Goal: Information Seeking & Learning: Learn about a topic

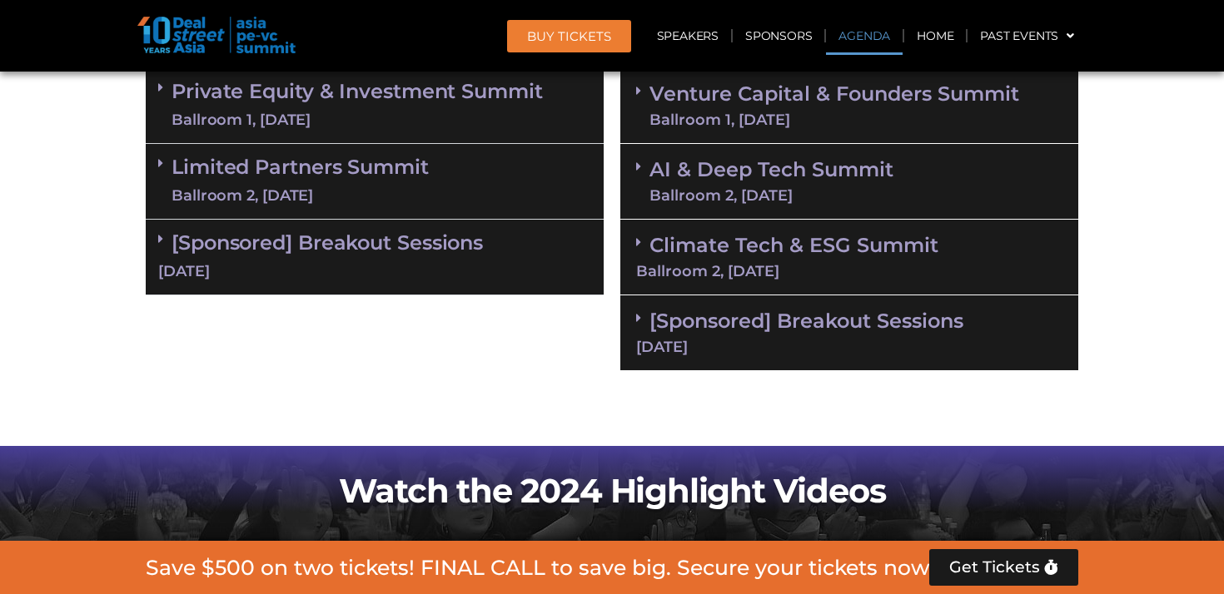
scroll to position [1021, 0]
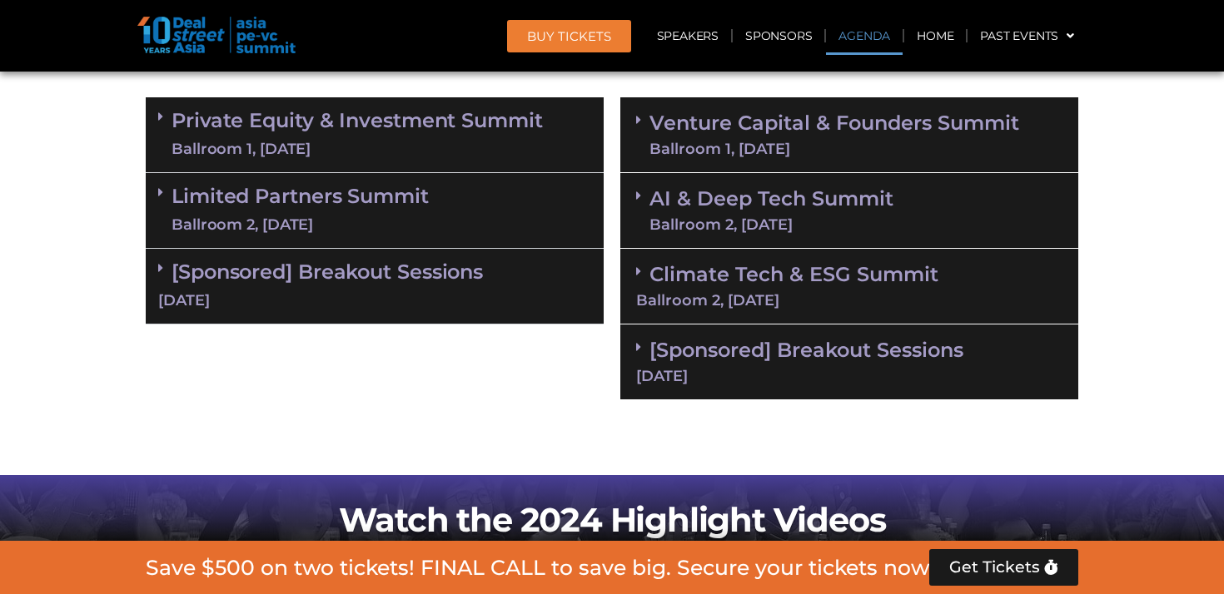
click at [786, 121] on link "Venture Capital & Founders​ Summit Ballroom 1, 11 Sept" at bounding box center [834, 134] width 370 height 43
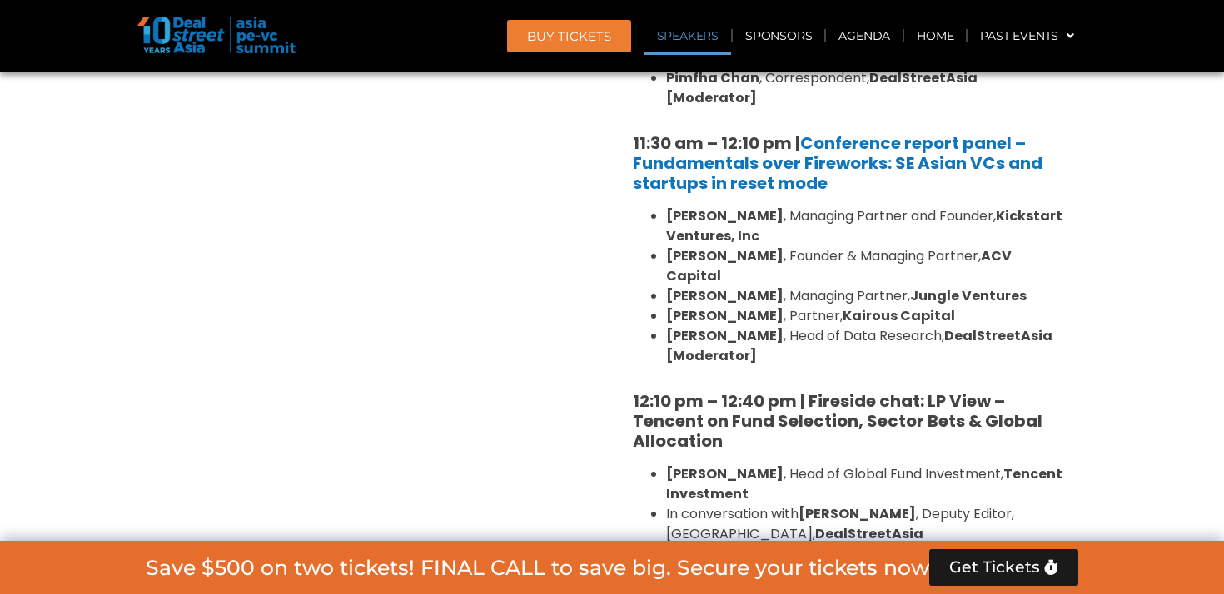
scroll to position [1500, 0]
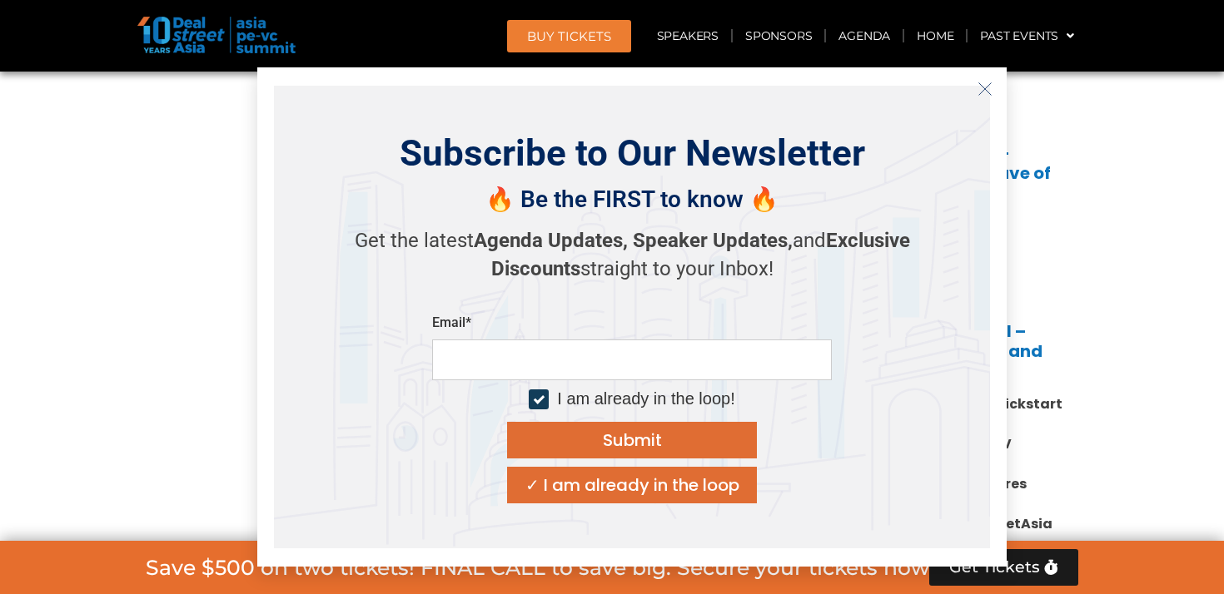
click at [986, 91] on line "Close" at bounding box center [985, 89] width 12 height 12
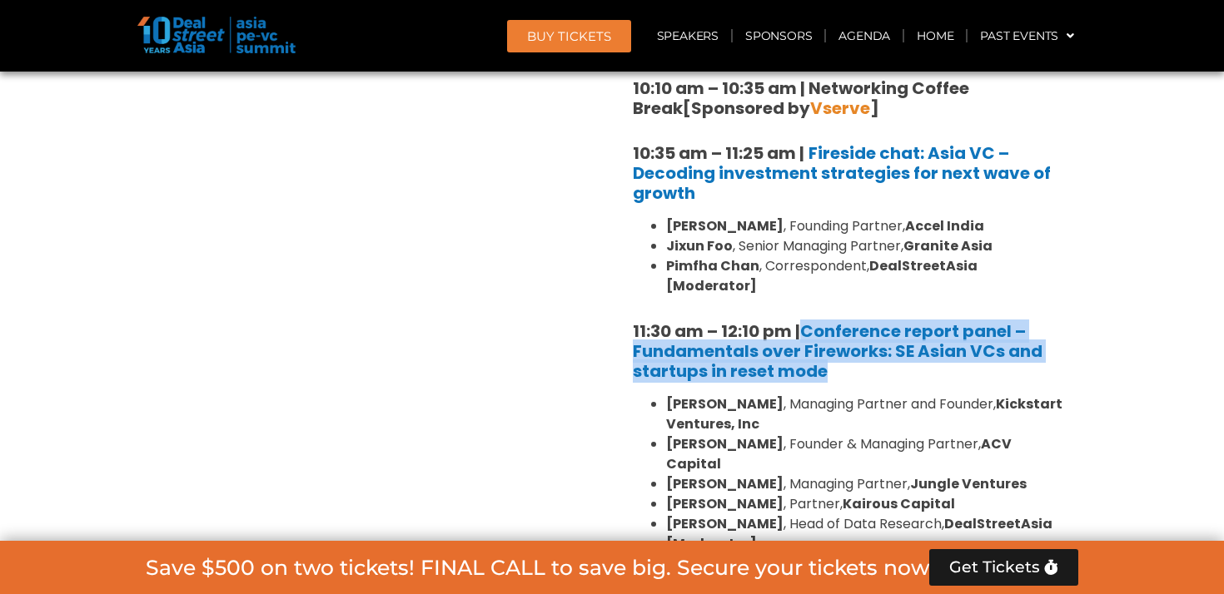
drag, startPoint x: 850, startPoint y: 358, endPoint x: 802, endPoint y: 317, distance: 62.6
click at [802, 321] on h5 "11:30 am – 12:10 pm | Conference report panel – Fundamentals over Fireworks: SE…" at bounding box center [849, 351] width 433 height 60
copy link "Conference report panel – Fundamentals over Fireworks: SE Asian VCs and startup…"
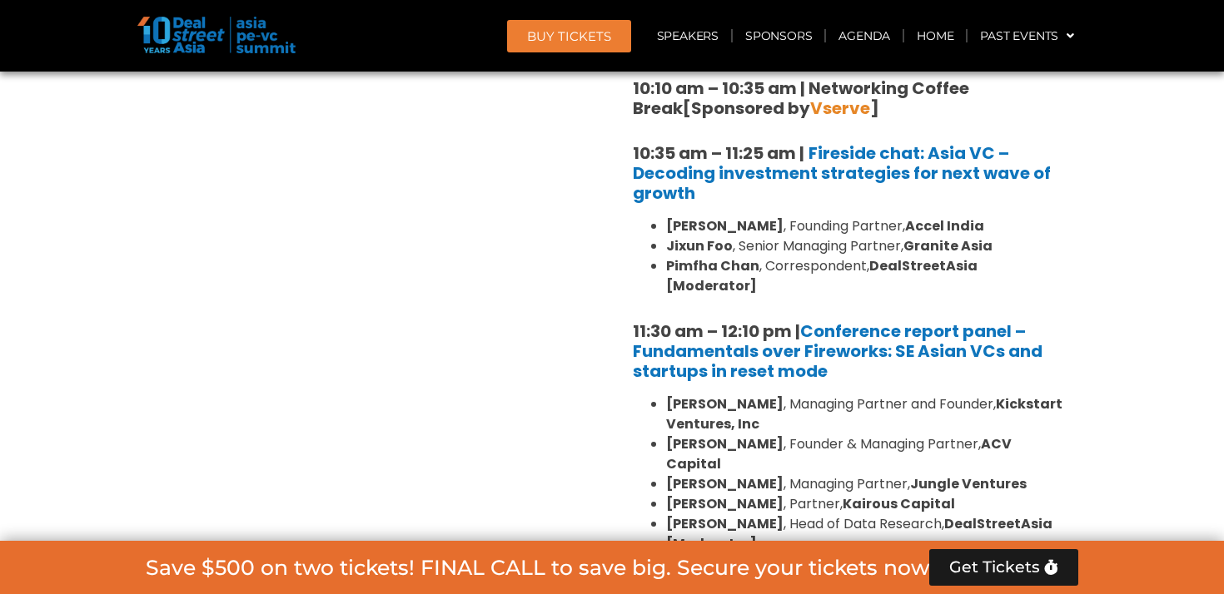
click at [877, 395] on li "Minette B. Navarrete , Managing Partner and Founder, Kickstart Ventures, Inc" at bounding box center [866, 415] width 400 height 40
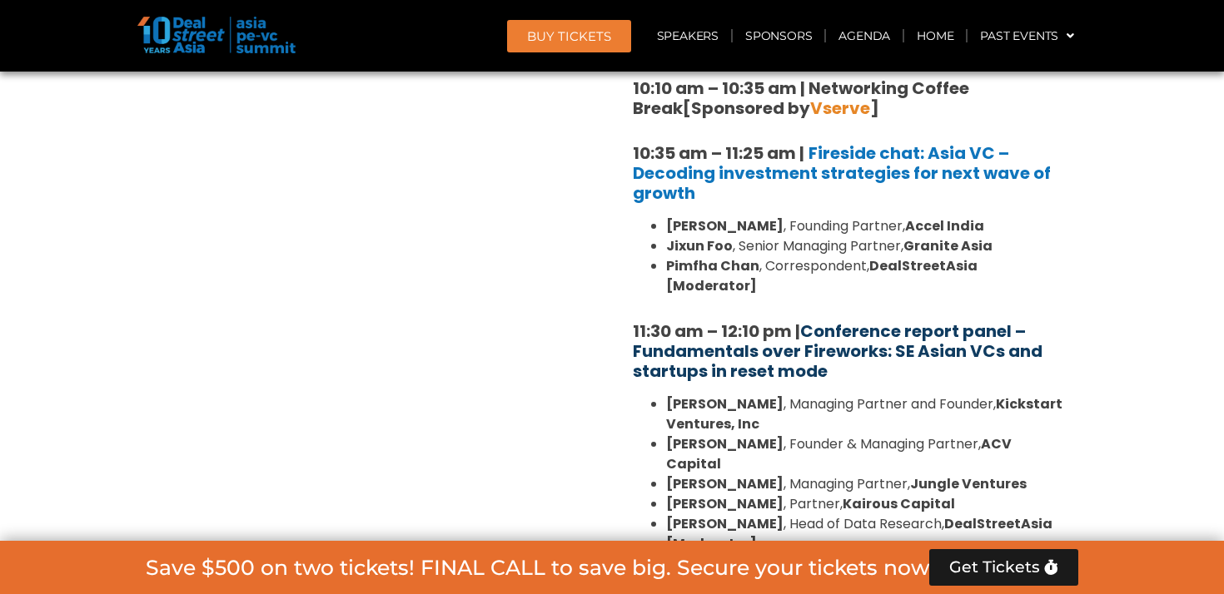
click at [877, 320] on link "Conference report panel – Fundamentals over Fireworks: SE Asian VCs and startup…" at bounding box center [838, 351] width 410 height 63
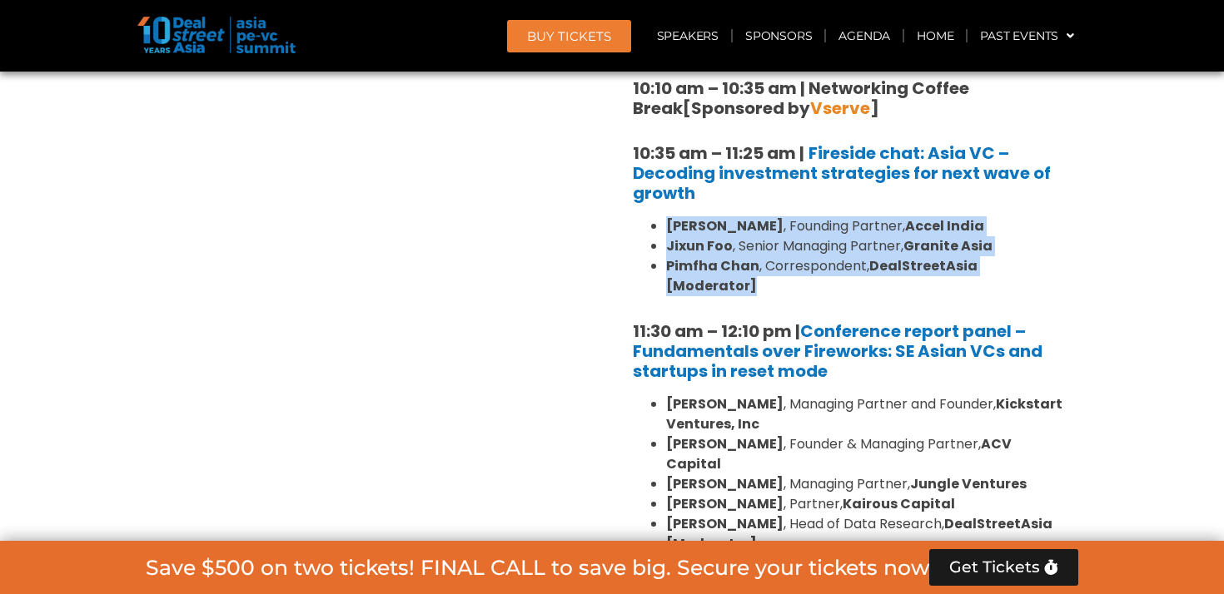
drag, startPoint x: 1072, startPoint y: 266, endPoint x: 648, endPoint y: 221, distance: 426.8
copy ul "Prashanth Prakash , Founding Partner, Accel India Jixun Foo , Senior Managing P…"
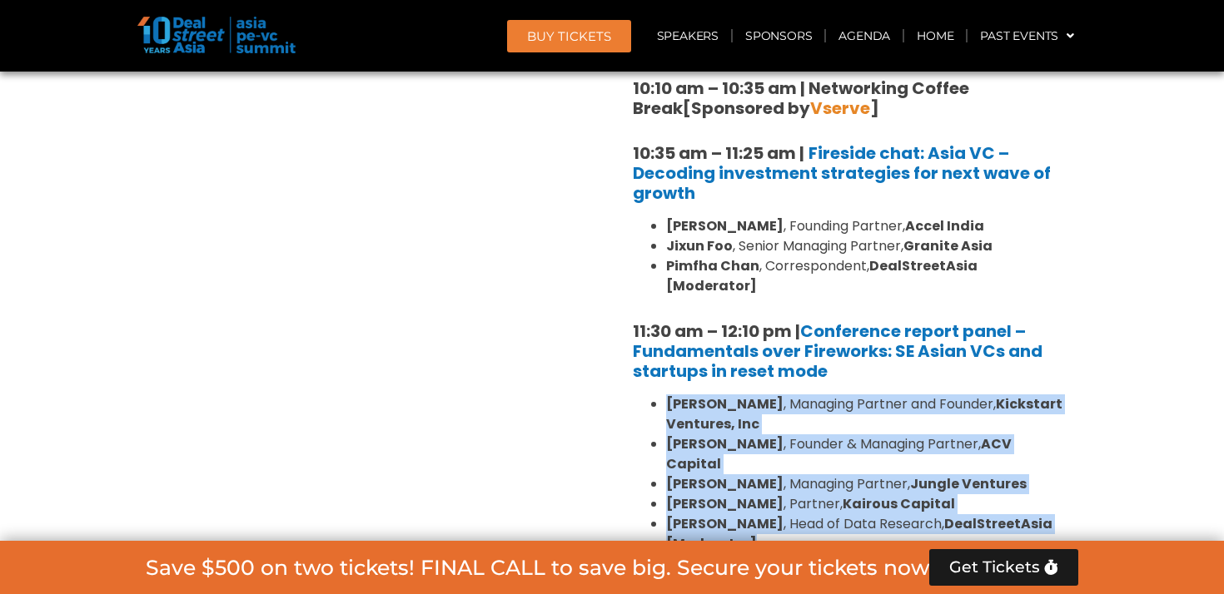
drag, startPoint x: 773, startPoint y: 507, endPoint x: 653, endPoint y: 375, distance: 178.6
click at [653, 395] on ul "Minette B. Navarrete , Managing Partner and Founder, Kickstart Ventures, Inc Ad…" at bounding box center [849, 475] width 433 height 160
copy ul "Minette B. Navarrete , Managing Partner and Founder, Kickstart Ventures, Inc Ad…"
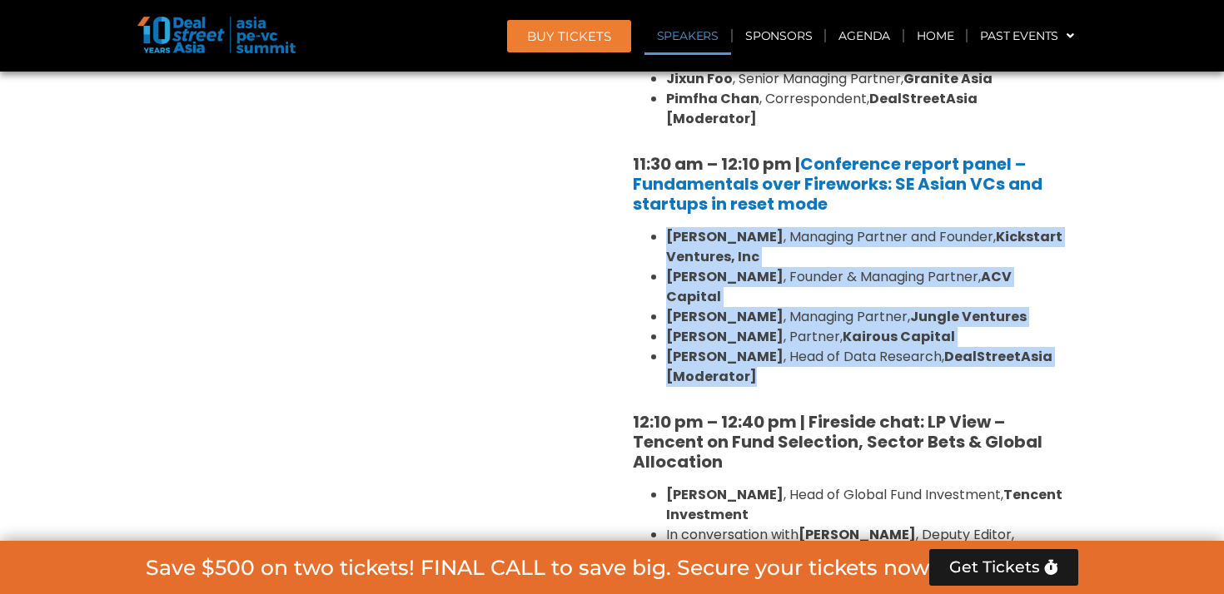
scroll to position [1668, 0]
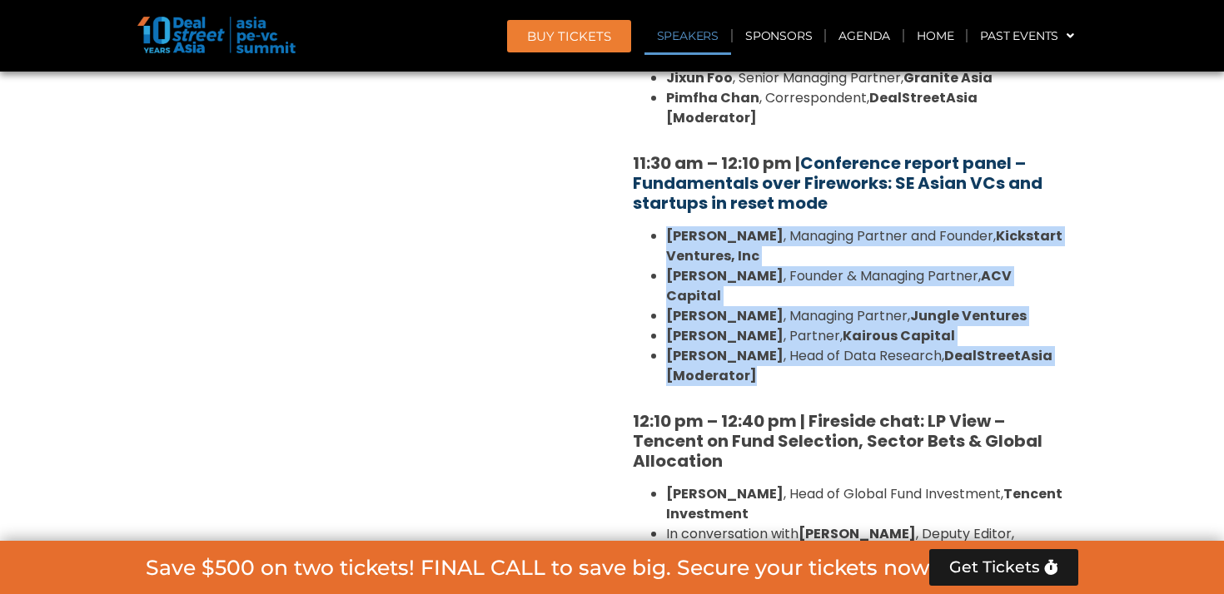
click at [890, 170] on link "Conference report panel – Fundamentals over Fireworks: SE Asian VCs and startup…" at bounding box center [838, 182] width 410 height 63
